Goal: Transaction & Acquisition: Purchase product/service

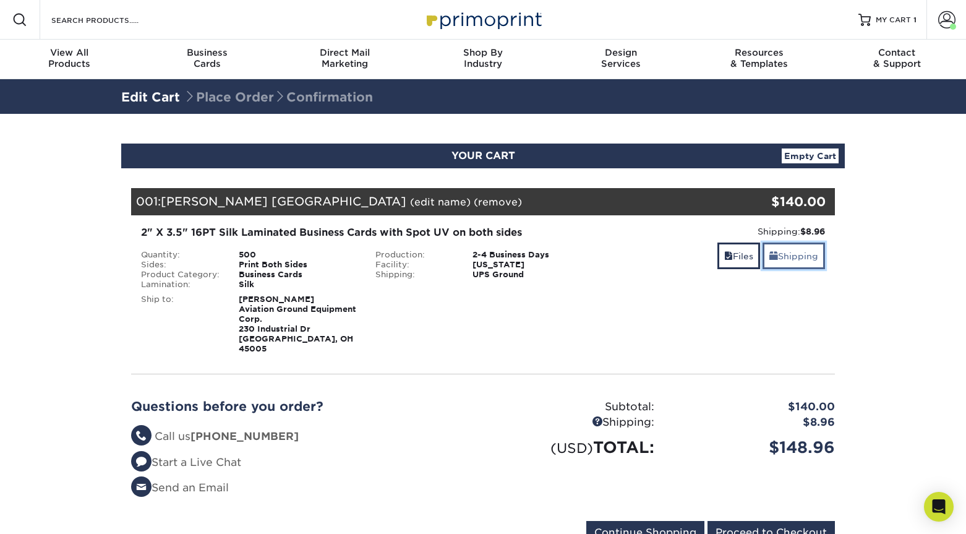
click at [792, 251] on link "Shipping" at bounding box center [794, 255] width 62 height 27
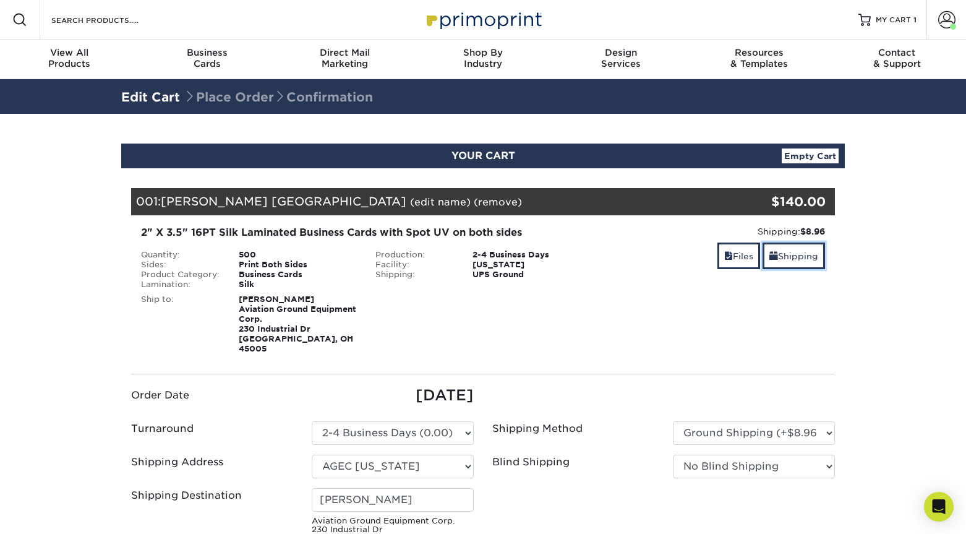
scroll to position [96, 0]
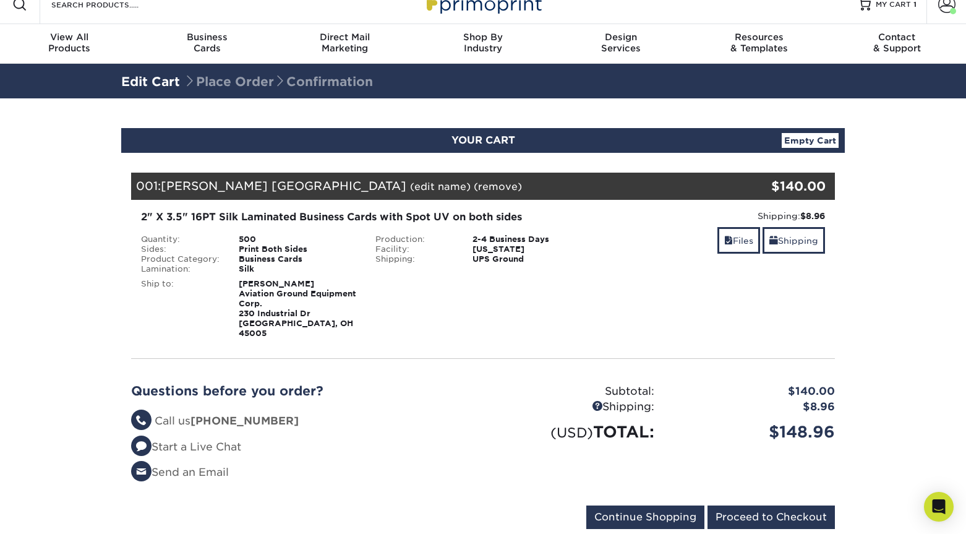
scroll to position [54, 0]
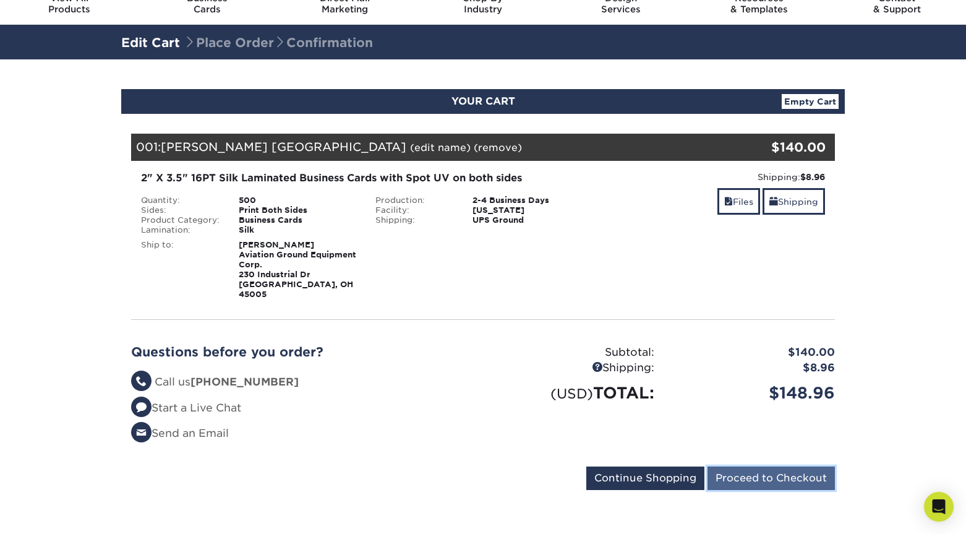
click at [767, 470] on input "Proceed to Checkout" at bounding box center [771, 478] width 127 height 24
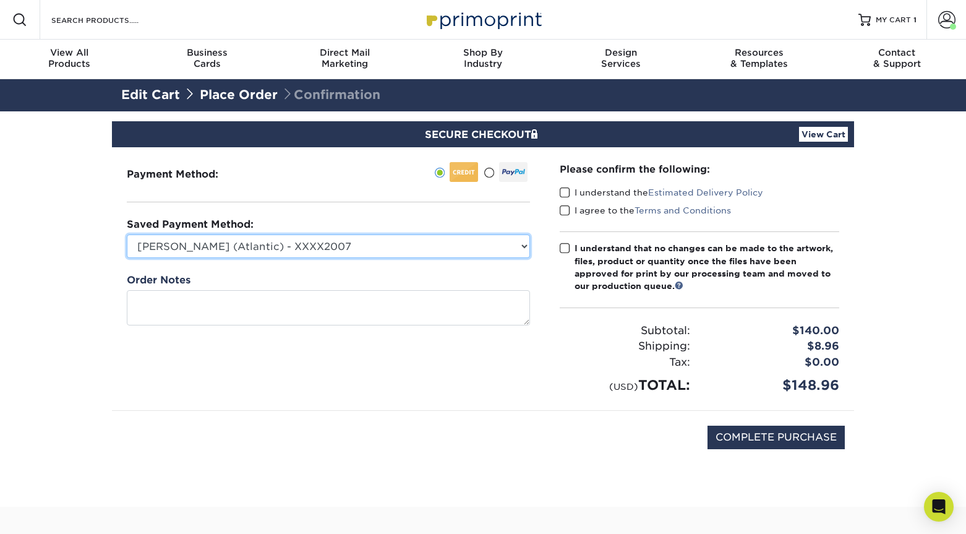
click at [430, 246] on select "Ernesto Franco (Atlantic) - XXXX2007 New Credit Card" at bounding box center [328, 246] width 403 height 24
select select
click at [127, 234] on select "Ernesto Franco (Atlantic) - XXXX2007 New Credit Card" at bounding box center [328, 246] width 403 height 24
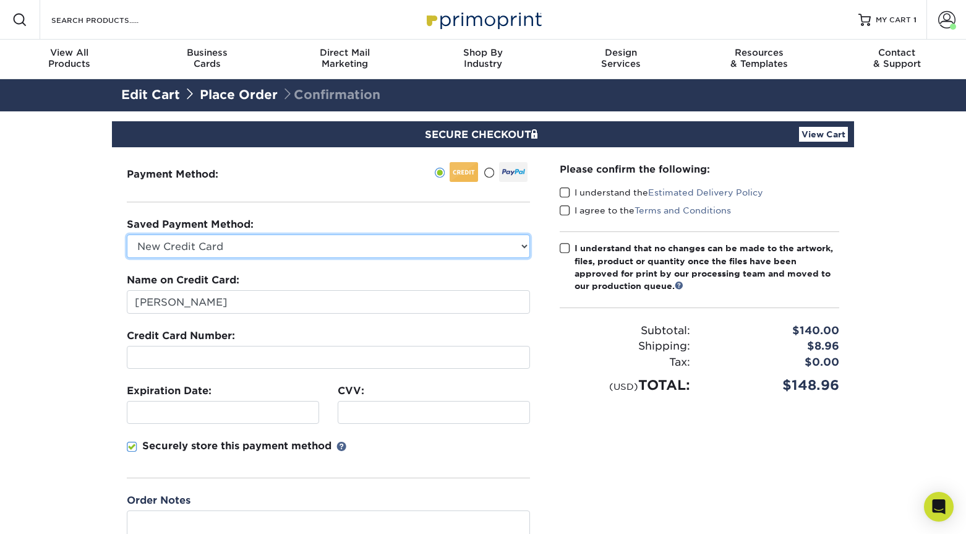
click at [257, 249] on select "Ernesto Franco (Atlantic) - XXXX2007 New Credit Card" at bounding box center [328, 246] width 403 height 24
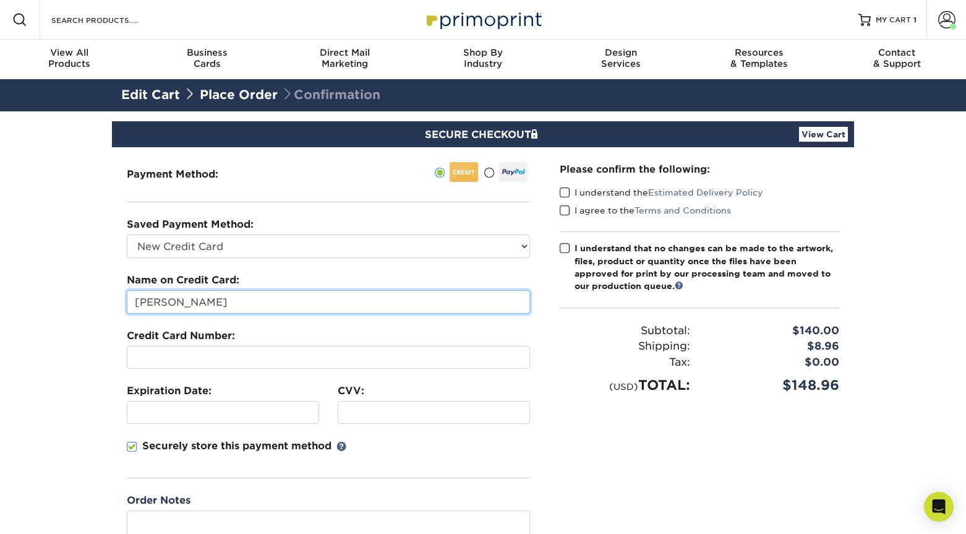
click at [257, 301] on input "Paul Burns" at bounding box center [328, 302] width 403 height 24
paste input "Scott Fyffe"
type input "Scott Fyffe"
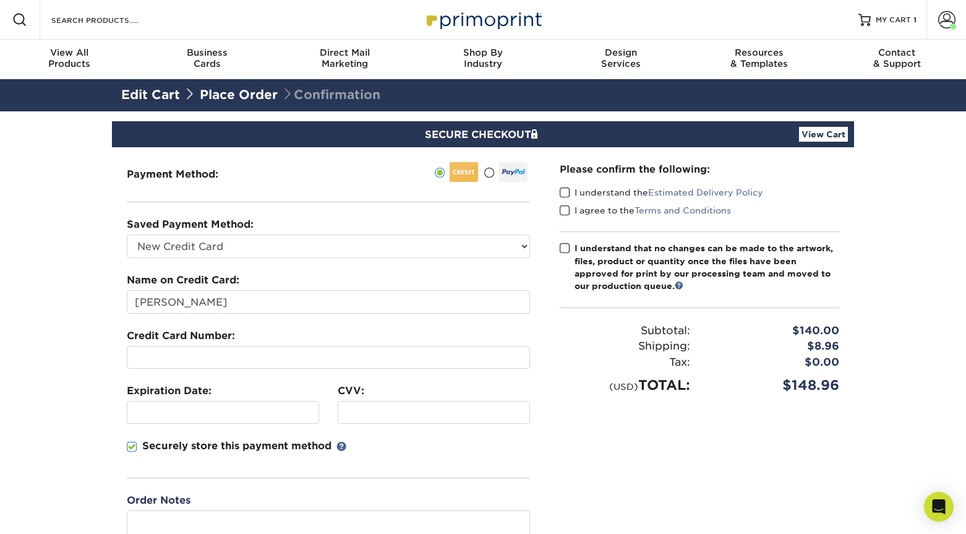
drag, startPoint x: 131, startPoint y: 442, endPoint x: 150, endPoint y: 439, distance: 19.3
click at [131, 441] on span at bounding box center [132, 447] width 11 height 12
click at [0, 0] on input "Securely store this payment method" at bounding box center [0, 0] width 0 height 0
click at [358, 403] on div at bounding box center [434, 412] width 192 height 23
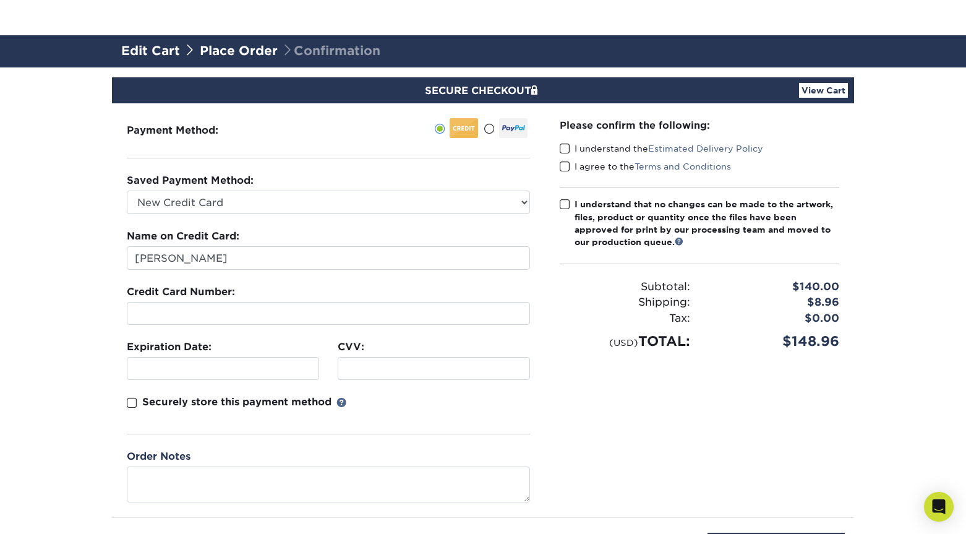
scroll to position [97, 0]
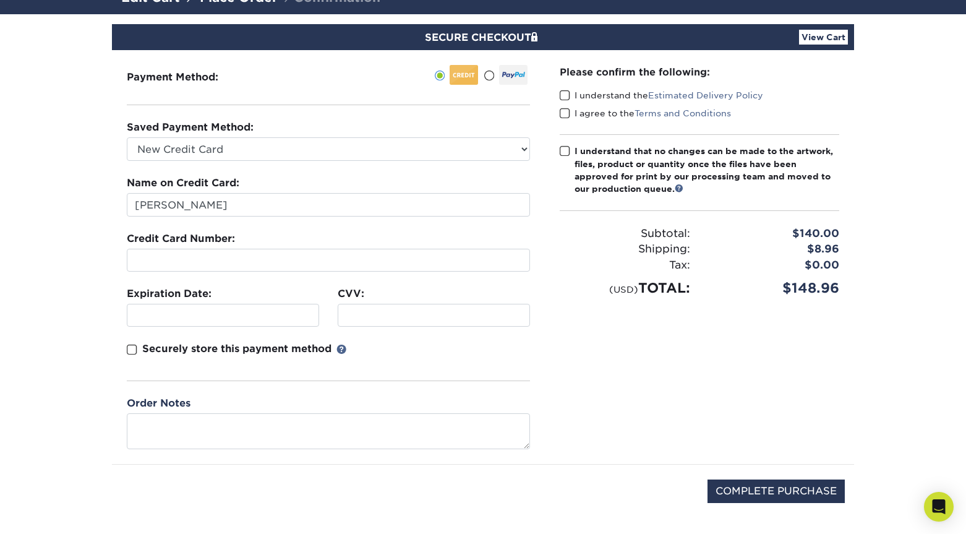
click at [565, 91] on span at bounding box center [565, 96] width 11 height 12
click at [0, 0] on input "I understand the Estimated Delivery Policy" at bounding box center [0, 0] width 0 height 0
click at [563, 113] on span at bounding box center [565, 114] width 11 height 12
click at [0, 0] on input "I agree to the Terms and Conditions" at bounding box center [0, 0] width 0 height 0
click at [563, 147] on span at bounding box center [565, 151] width 11 height 12
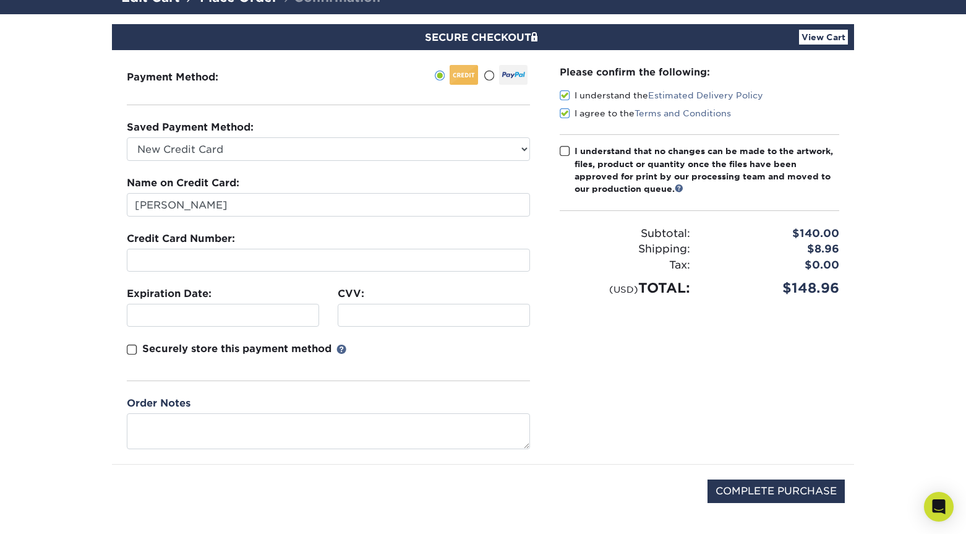
click at [0, 0] on input "I understand that no changes can be made to the artwork, files, product or quan…" at bounding box center [0, 0] width 0 height 0
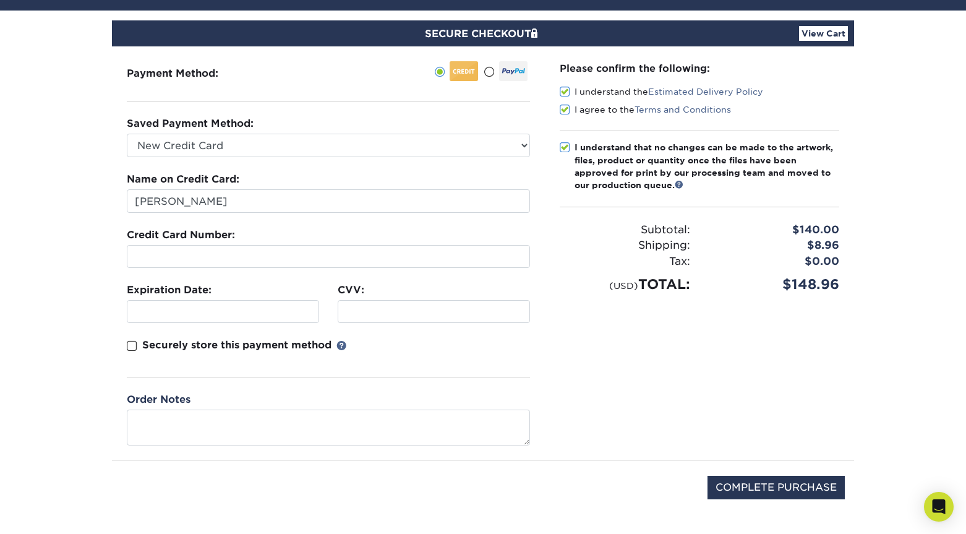
scroll to position [109, 0]
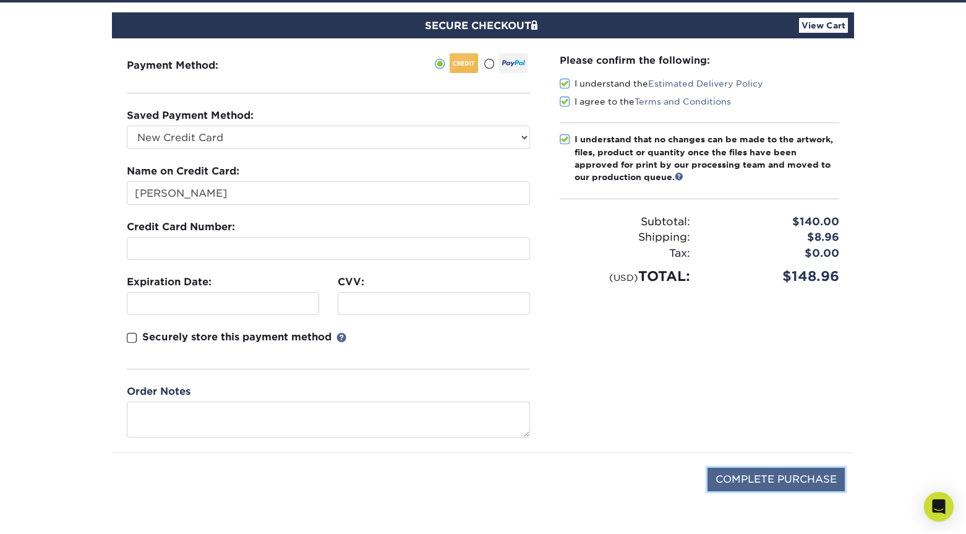
click at [801, 481] on input "COMPLETE PURCHASE" at bounding box center [776, 480] width 137 height 24
type input "PROCESSING, PLEASE WAIT..."
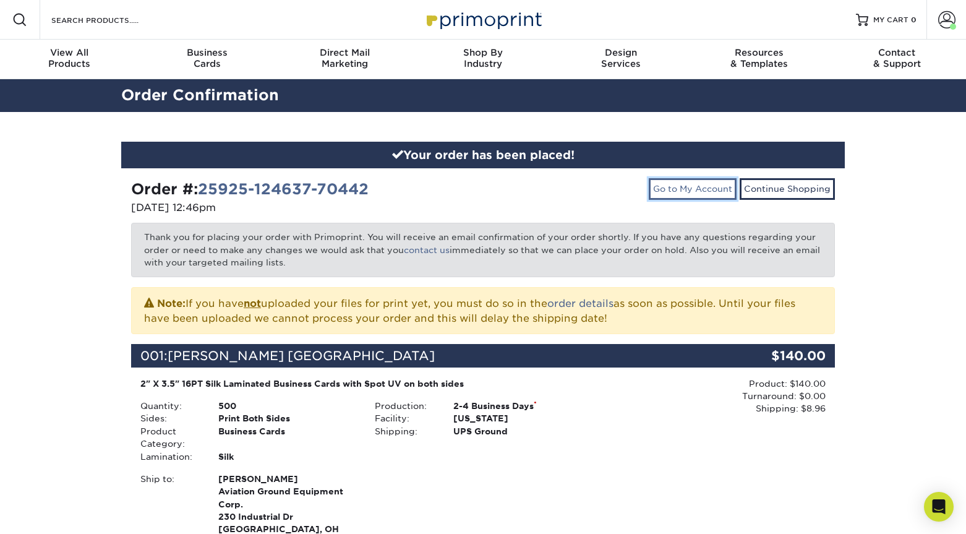
click at [716, 192] on link "Go to My Account" at bounding box center [693, 188] width 88 height 21
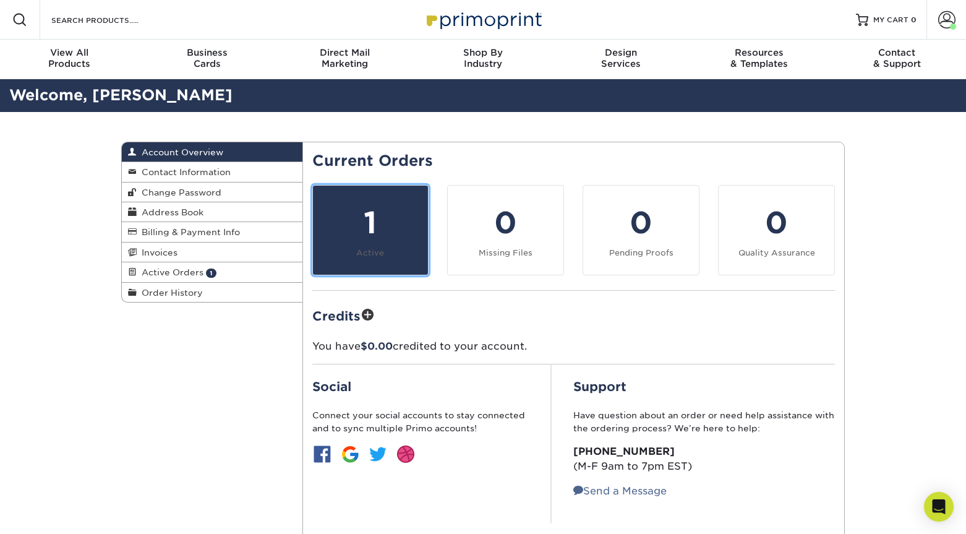
click at [372, 217] on div "1" at bounding box center [370, 222] width 101 height 45
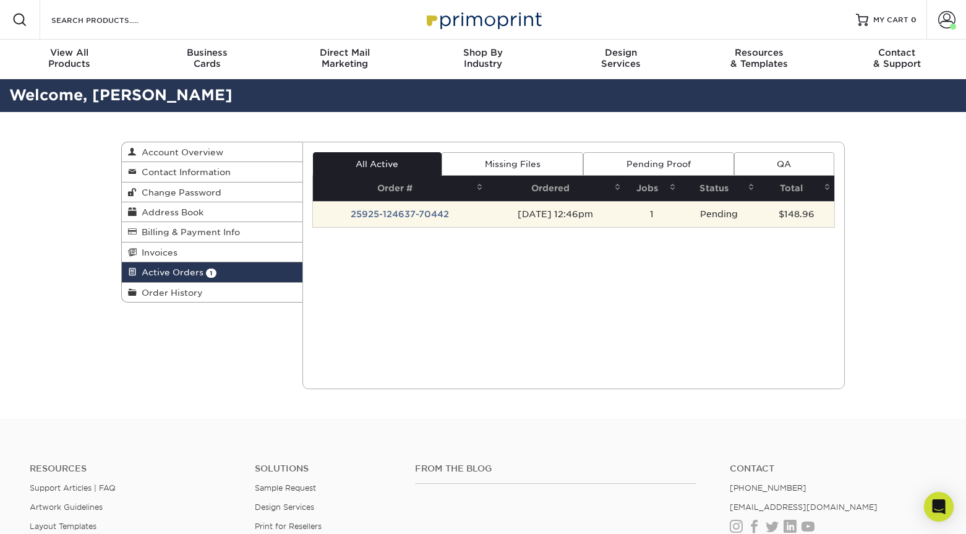
click at [442, 218] on td "25925-124637-70442" at bounding box center [400, 214] width 174 height 26
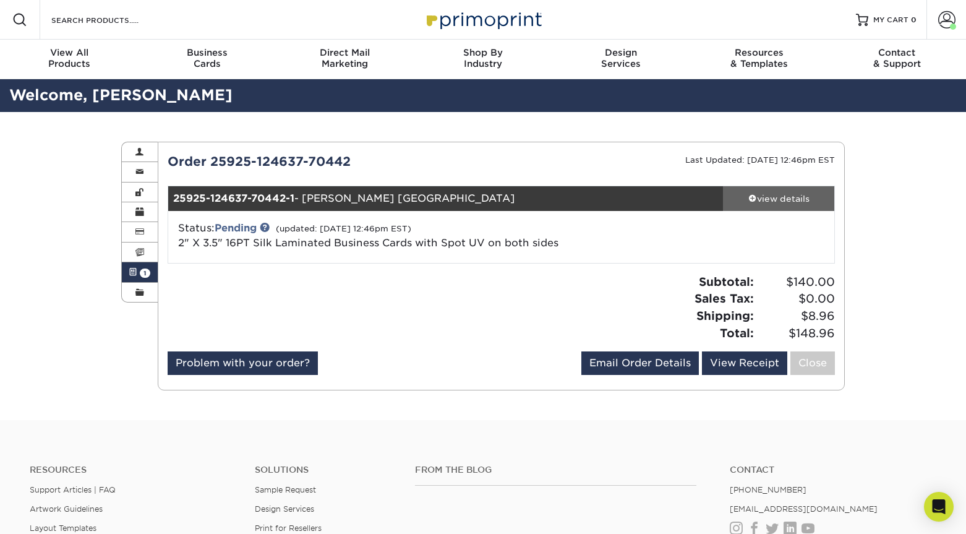
click at [776, 202] on div "view details" at bounding box center [778, 198] width 111 height 12
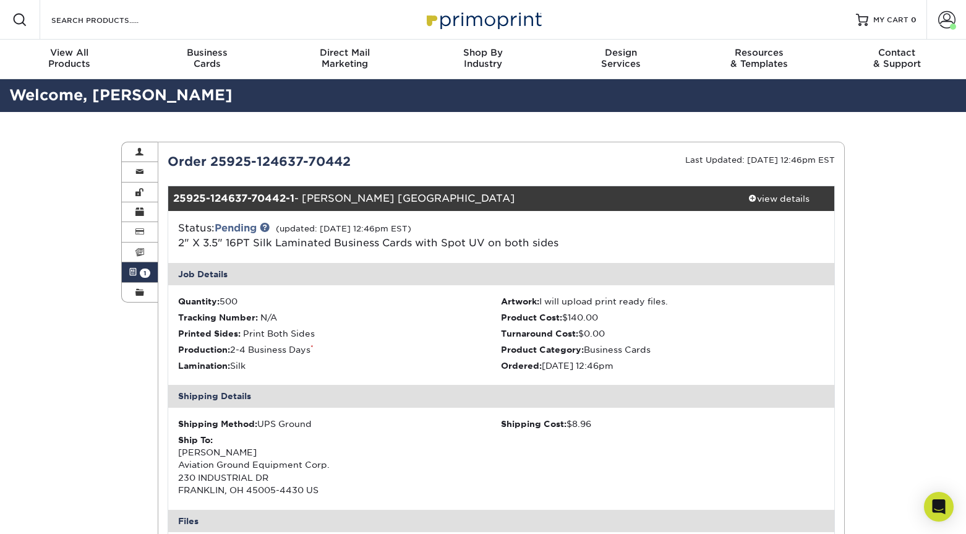
scroll to position [264, 0]
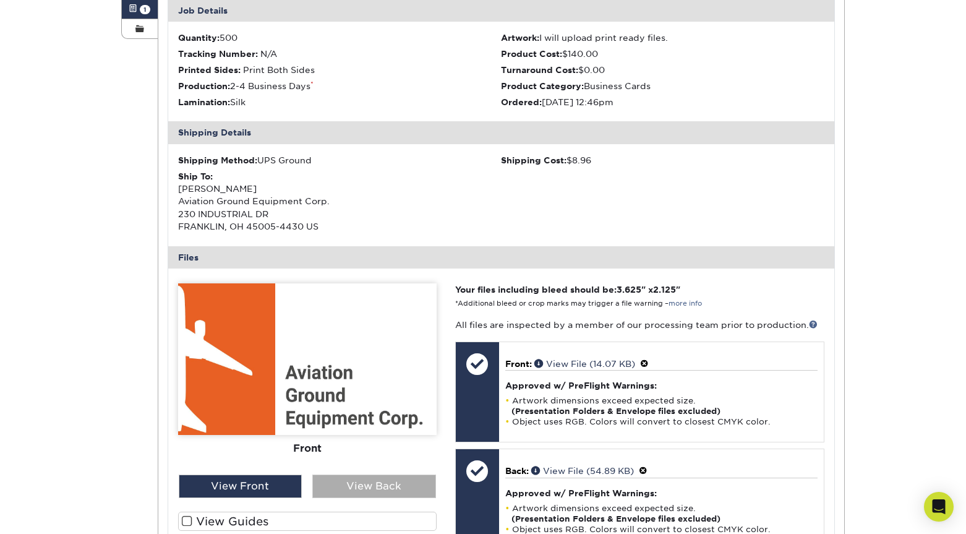
click at [368, 482] on div "View Back" at bounding box center [374, 486] width 124 height 24
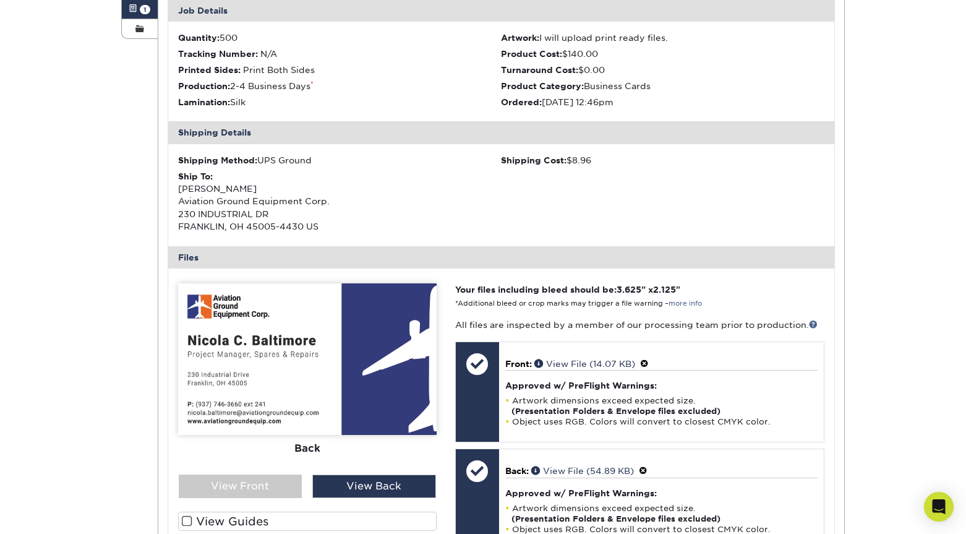
click at [837, 54] on div "Current Orders 1 Active 0 Missing Files Pending Proofs $0.00" at bounding box center [501, 385] width 687 height 993
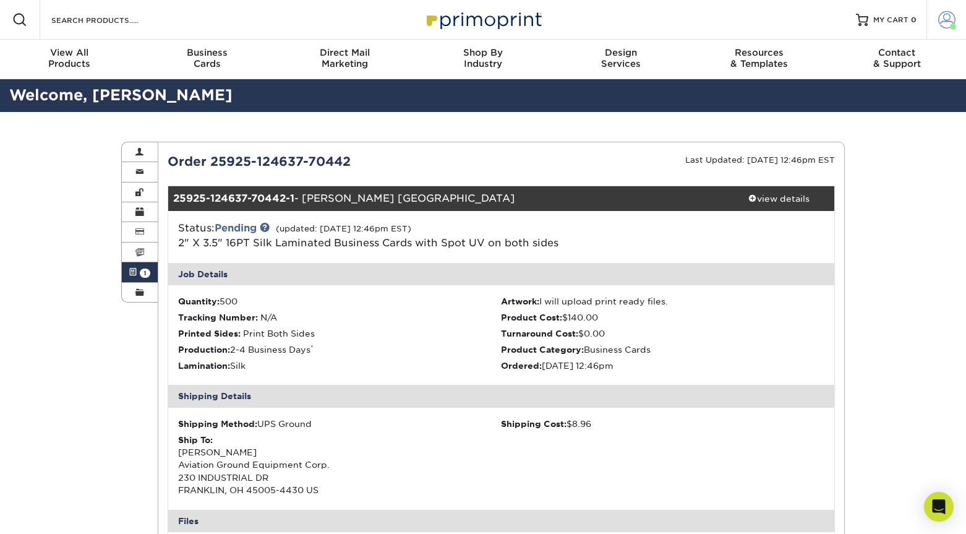
click at [943, 16] on span at bounding box center [946, 19] width 17 height 17
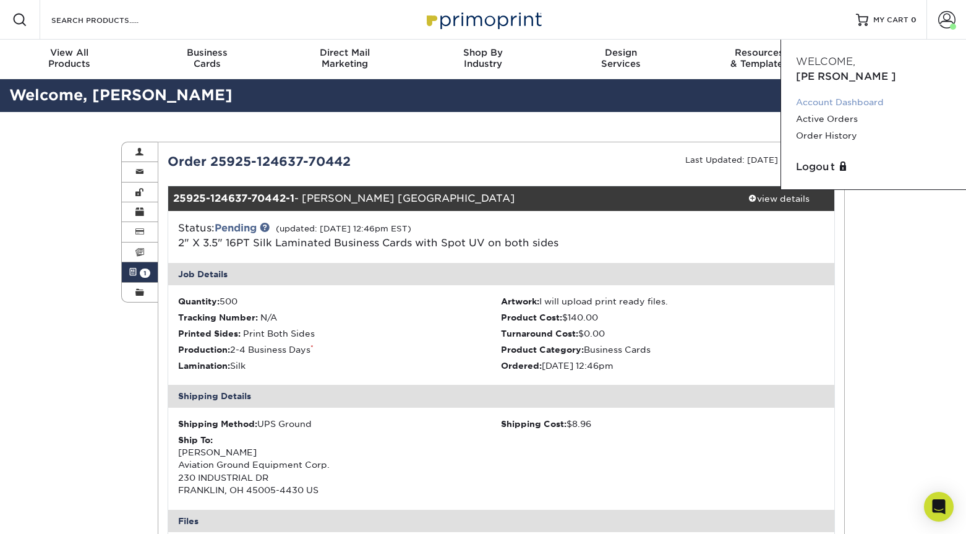
click at [849, 94] on link "Account Dashboard" at bounding box center [873, 102] width 155 height 17
